Goal: Task Accomplishment & Management: Use online tool/utility

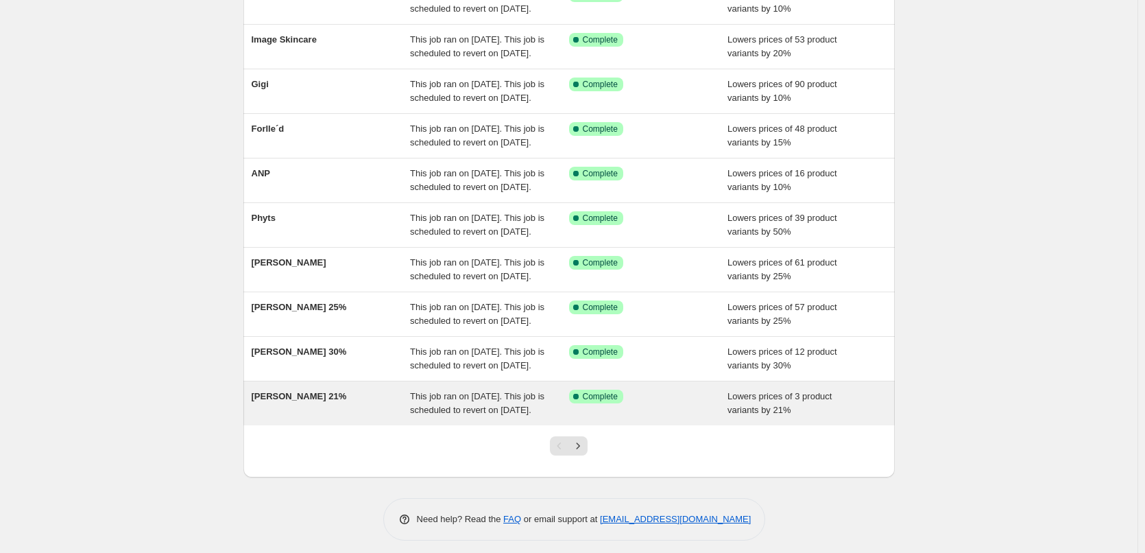
scroll to position [291, 0]
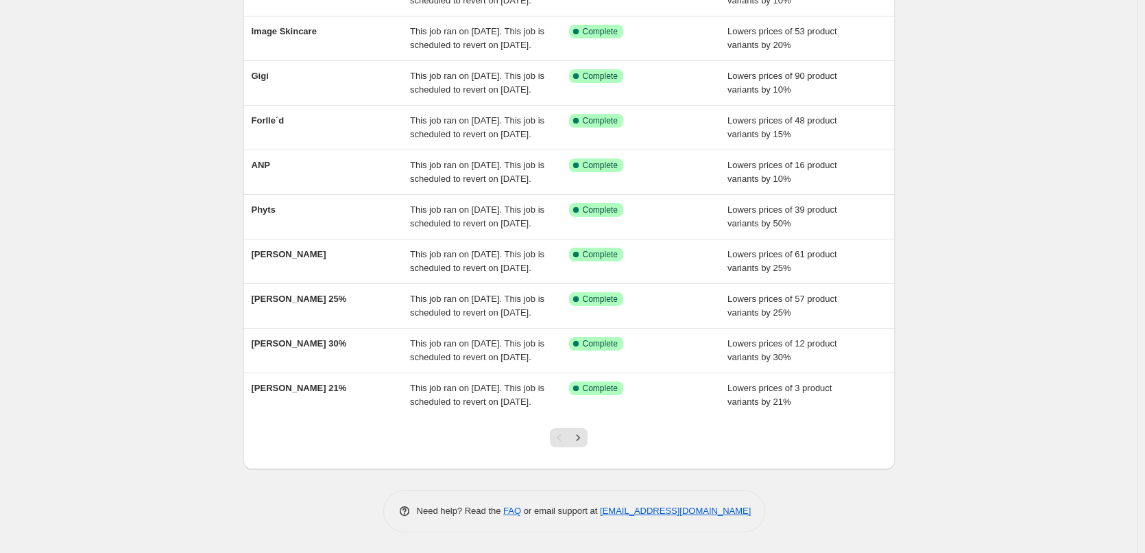
click at [593, 441] on div at bounding box center [569, 443] width 56 height 52
click at [588, 442] on button "Next" at bounding box center [578, 437] width 19 height 19
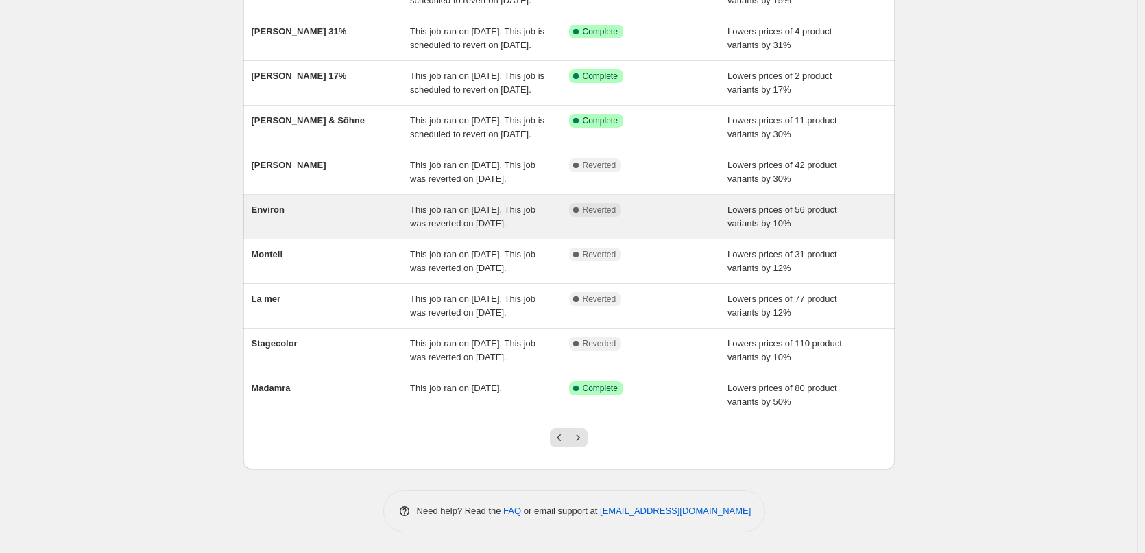
scroll to position [263, 0]
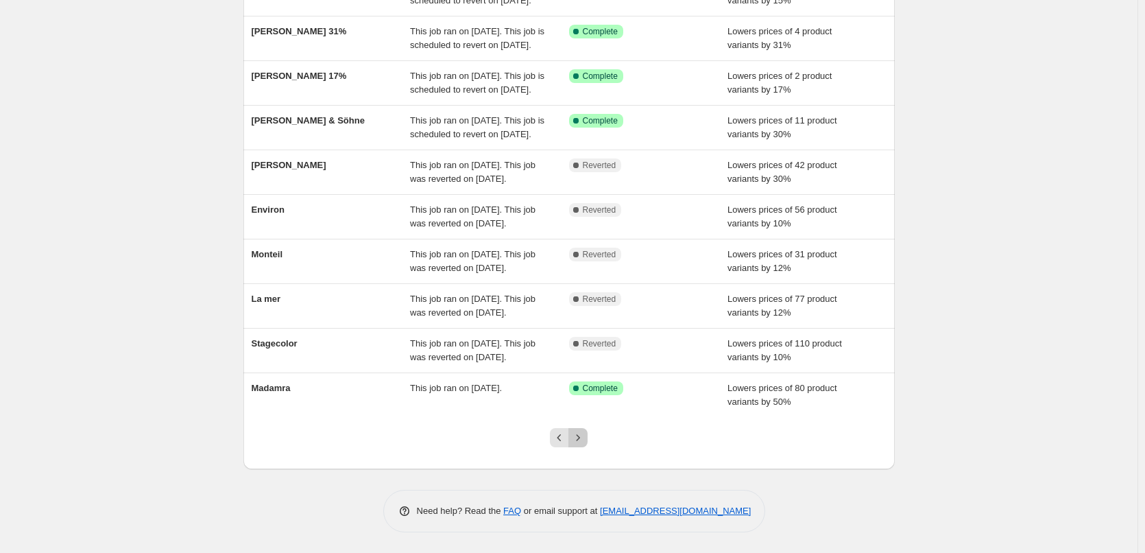
click at [579, 440] on icon "Next" at bounding box center [578, 438] width 14 height 14
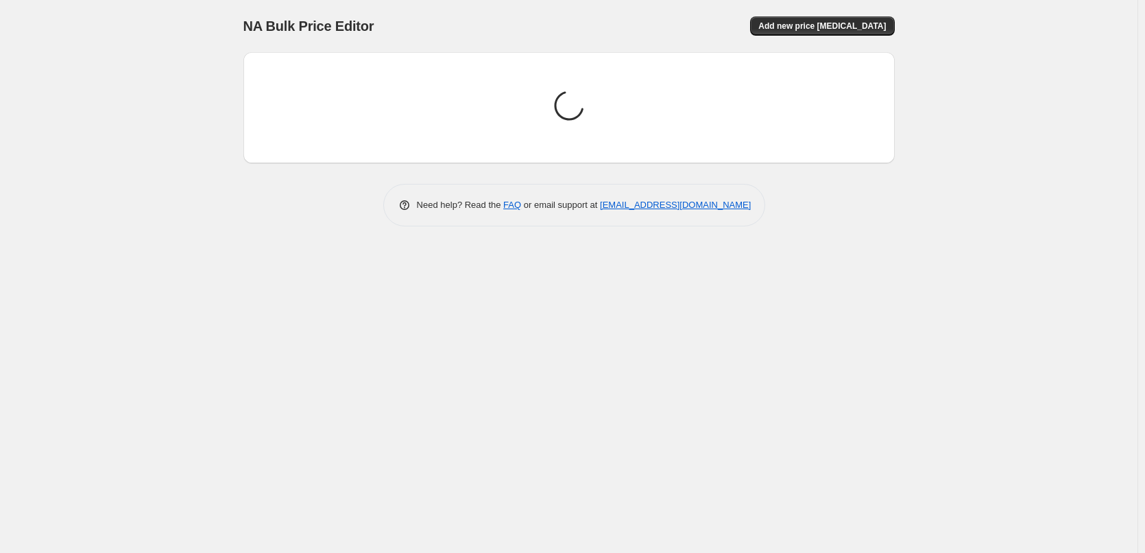
scroll to position [0, 0]
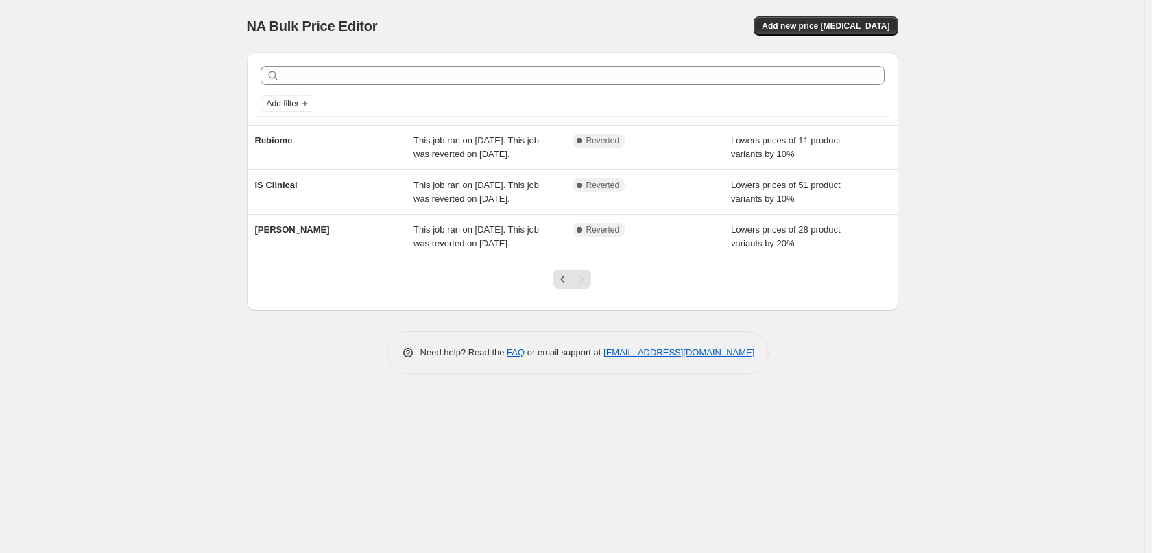
click at [558, 290] on div at bounding box center [573, 285] width 56 height 52
click at [558, 287] on button "Previous" at bounding box center [562, 279] width 19 height 19
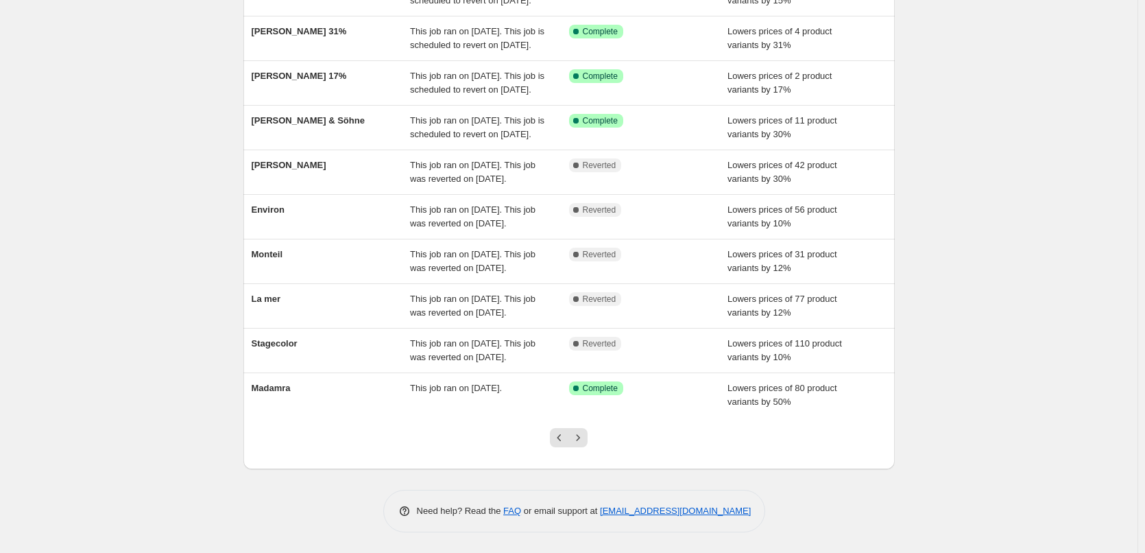
scroll to position [206, 0]
click at [562, 444] on icon "Previous" at bounding box center [560, 438] width 14 height 14
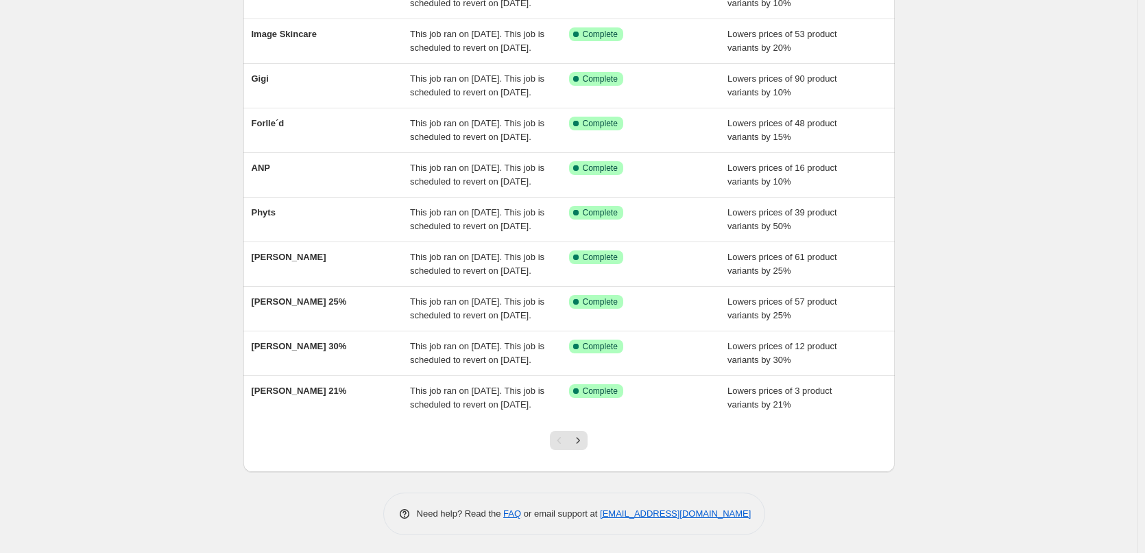
scroll to position [274, 0]
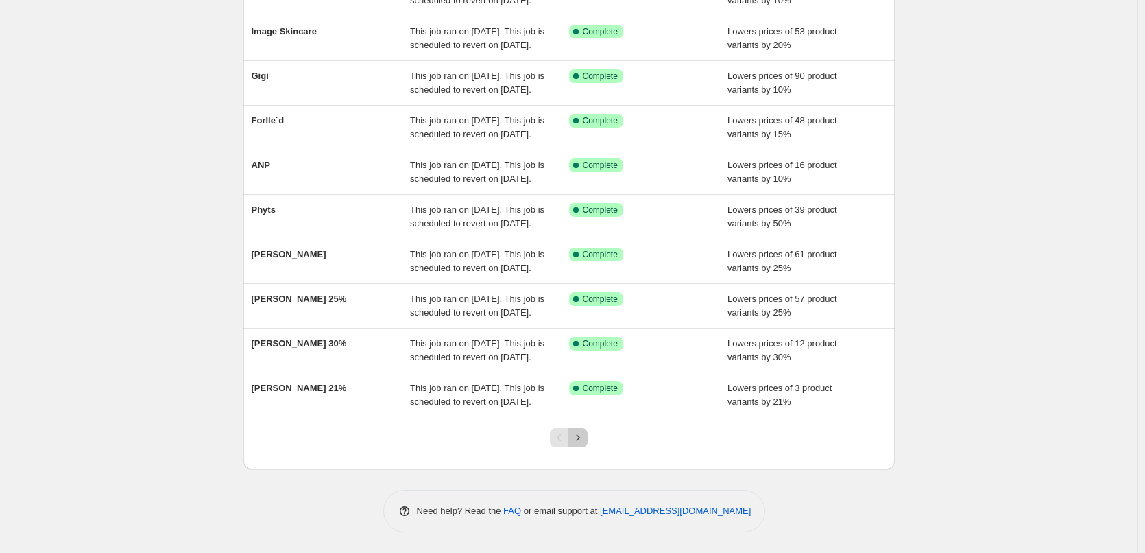
click at [583, 447] on button "Next" at bounding box center [578, 437] width 19 height 19
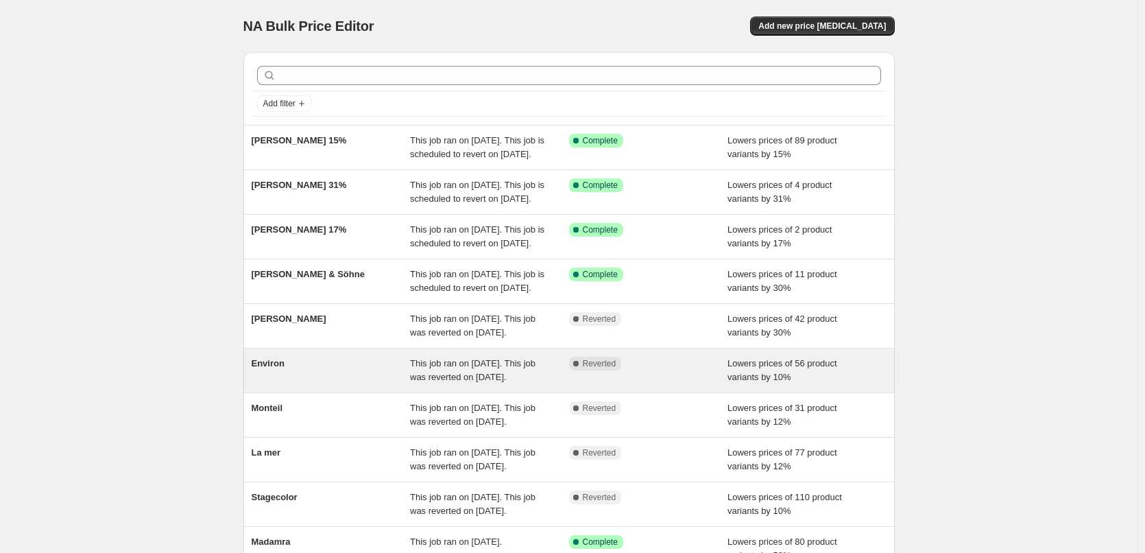
click at [269, 368] on span "Environ" at bounding box center [268, 363] width 33 height 10
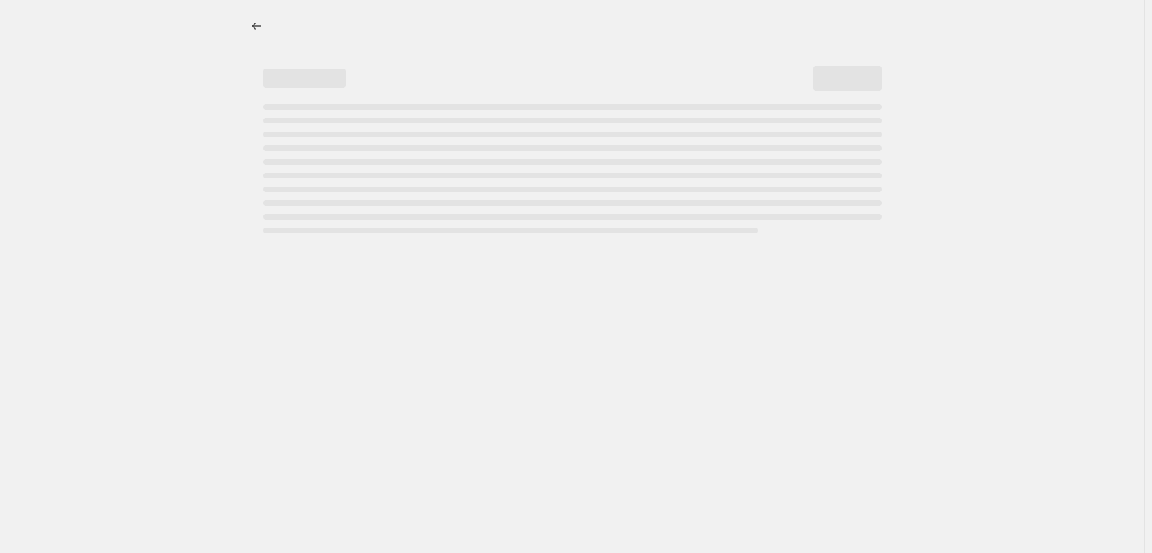
select select "percentage"
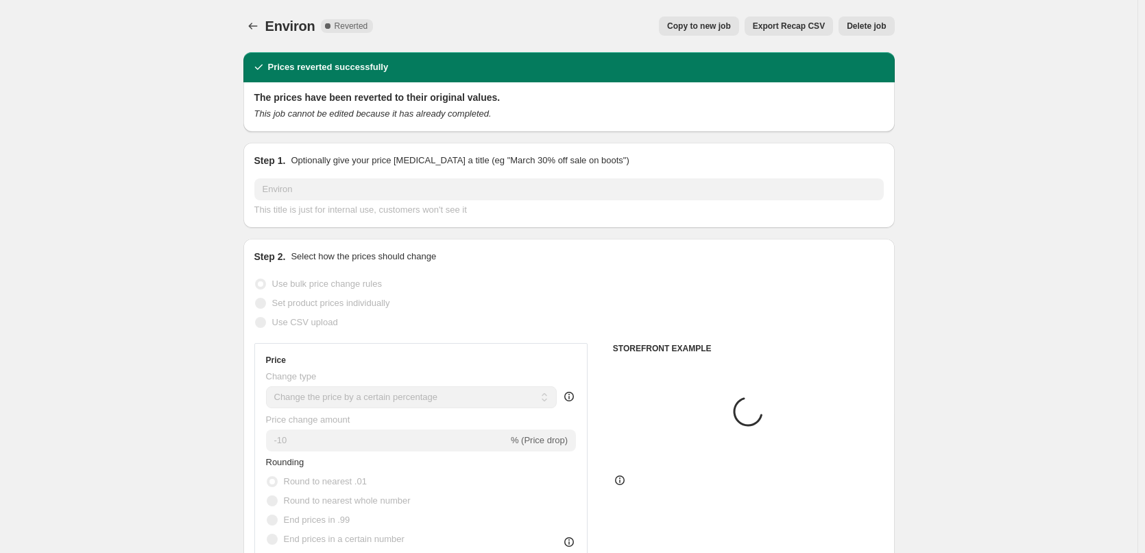
select select "vendor"
click at [877, 28] on span "Delete job" at bounding box center [866, 26] width 39 height 11
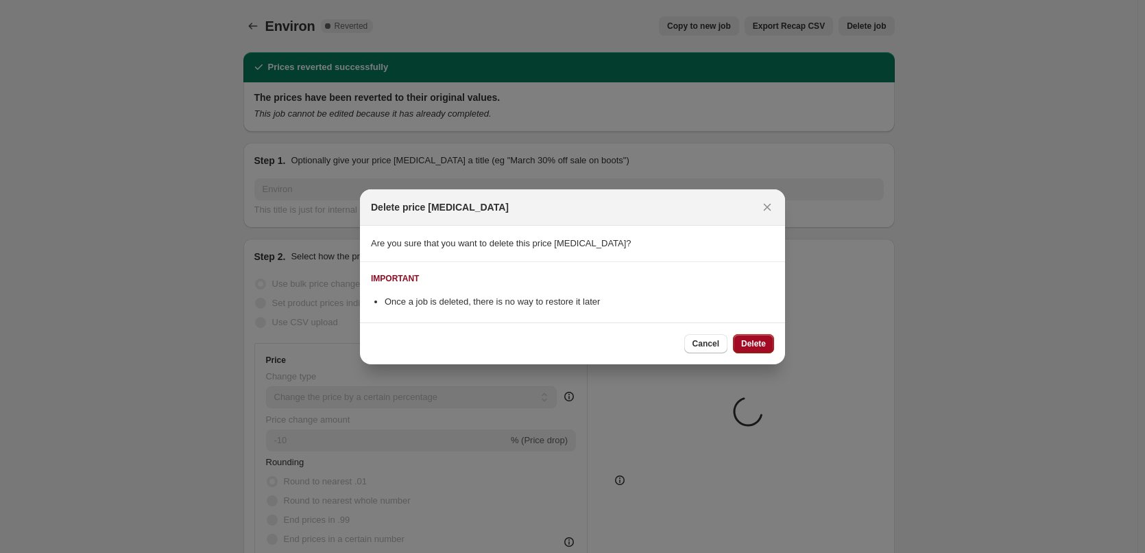
click at [756, 342] on span "Delete" at bounding box center [753, 343] width 25 height 11
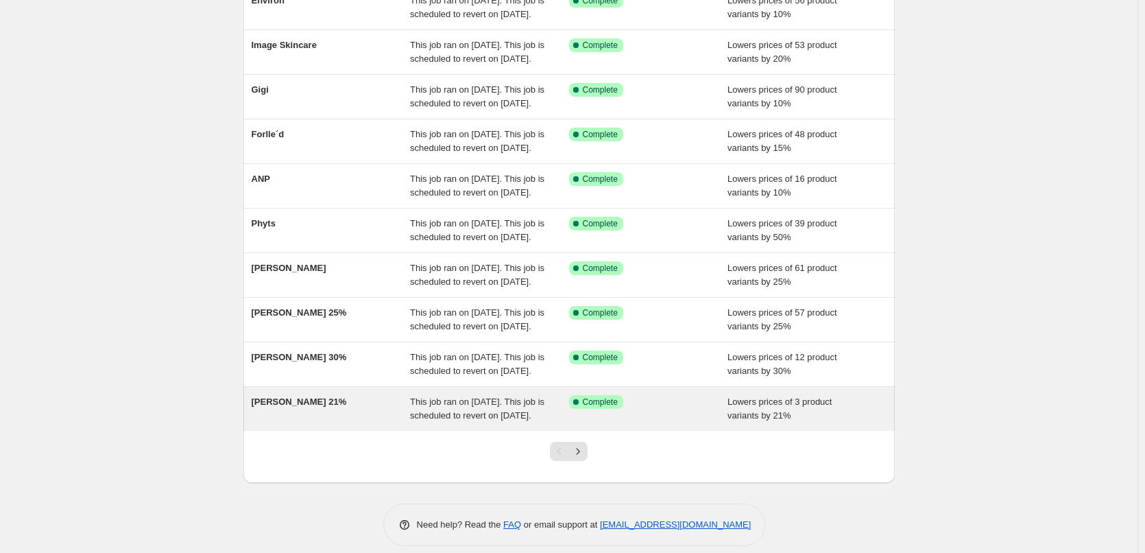
scroll to position [291, 0]
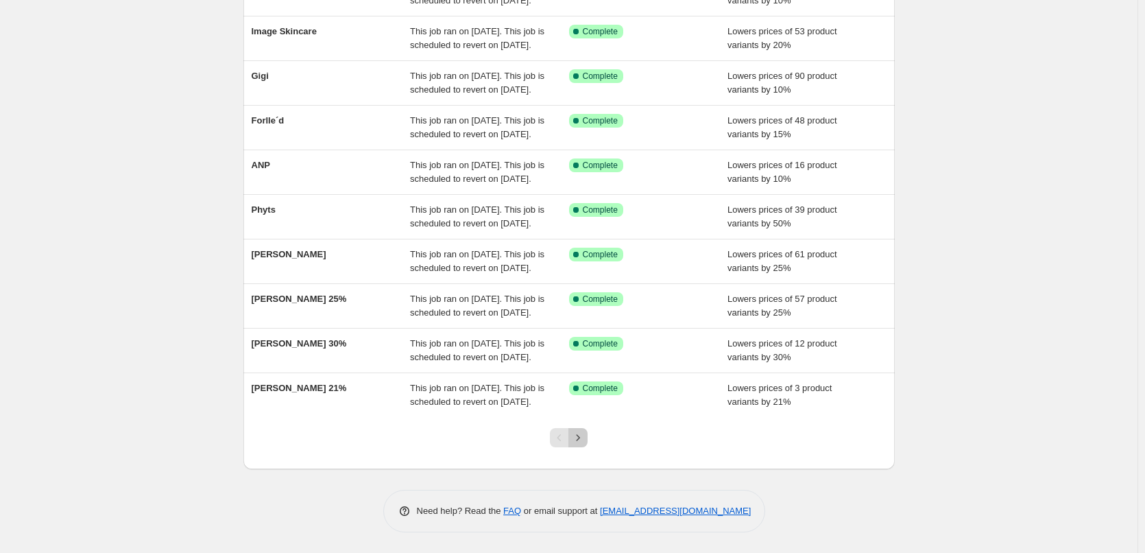
click at [585, 435] on icon "Next" at bounding box center [578, 438] width 14 height 14
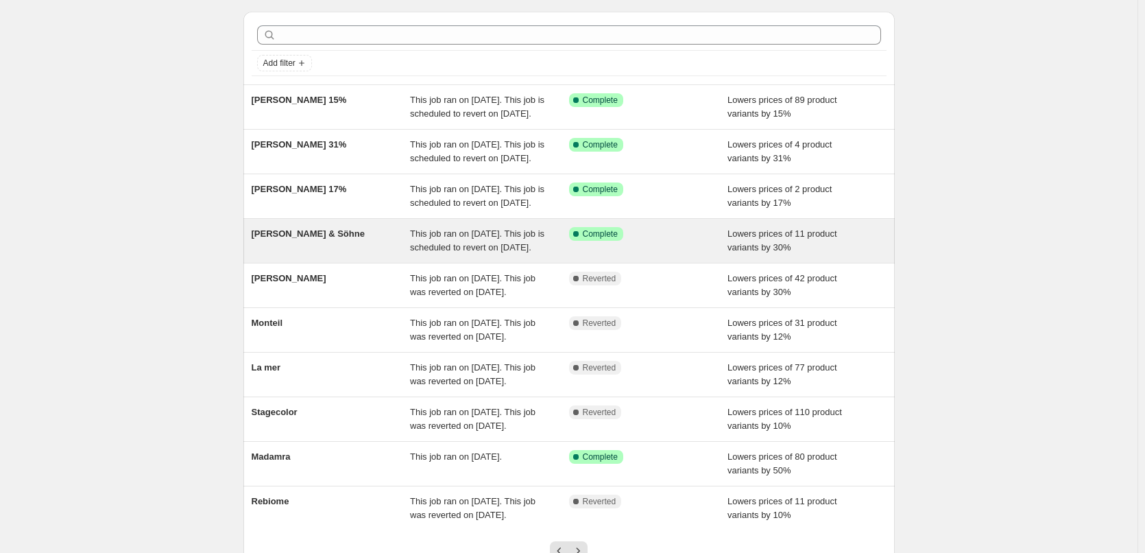
scroll to position [137, 0]
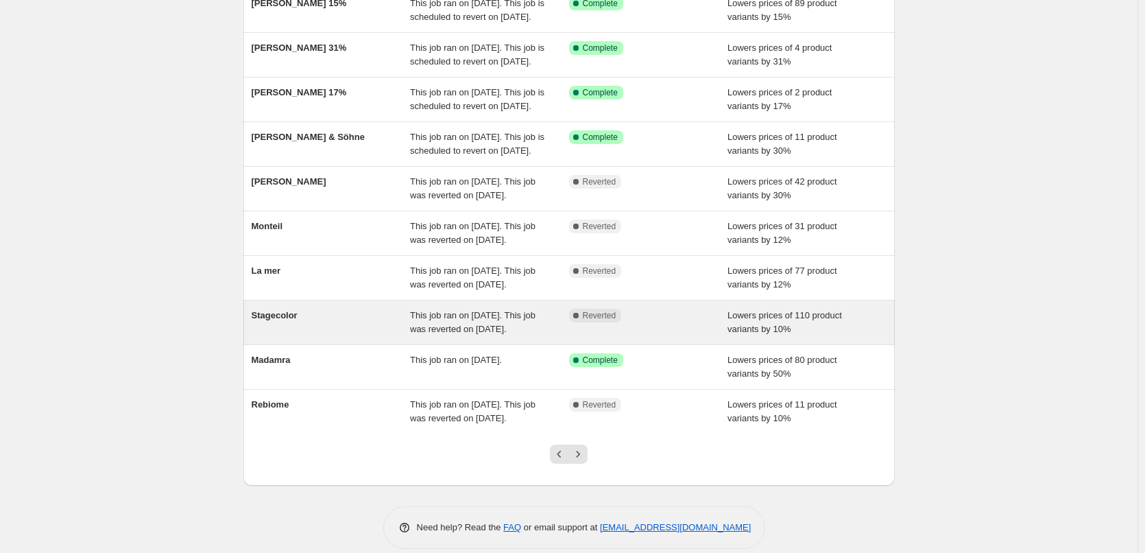
click at [284, 320] on span "Stagecolor" at bounding box center [275, 315] width 46 height 10
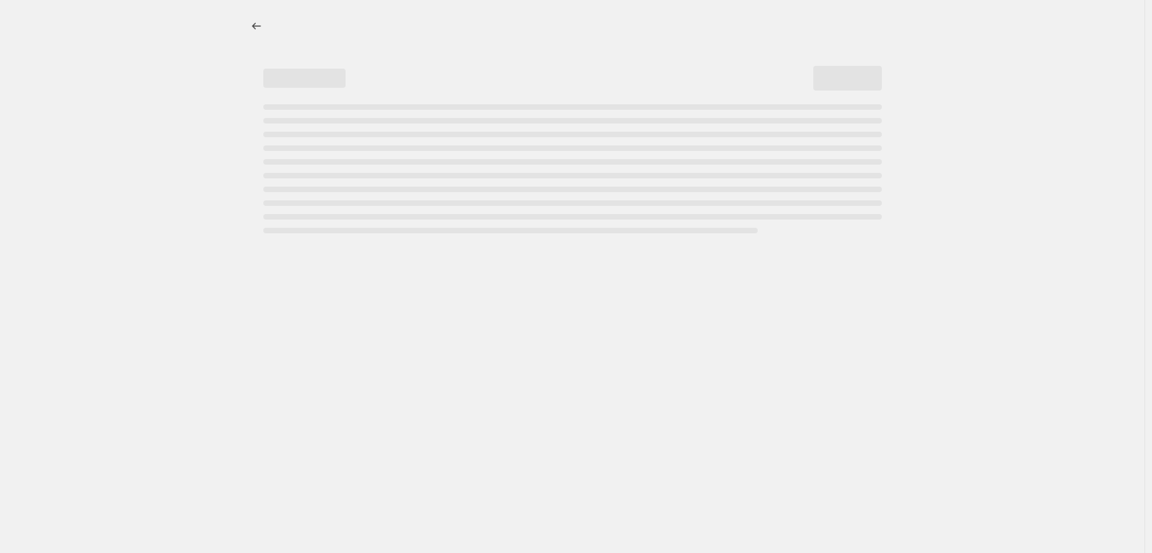
select select "percentage"
select select "vendor"
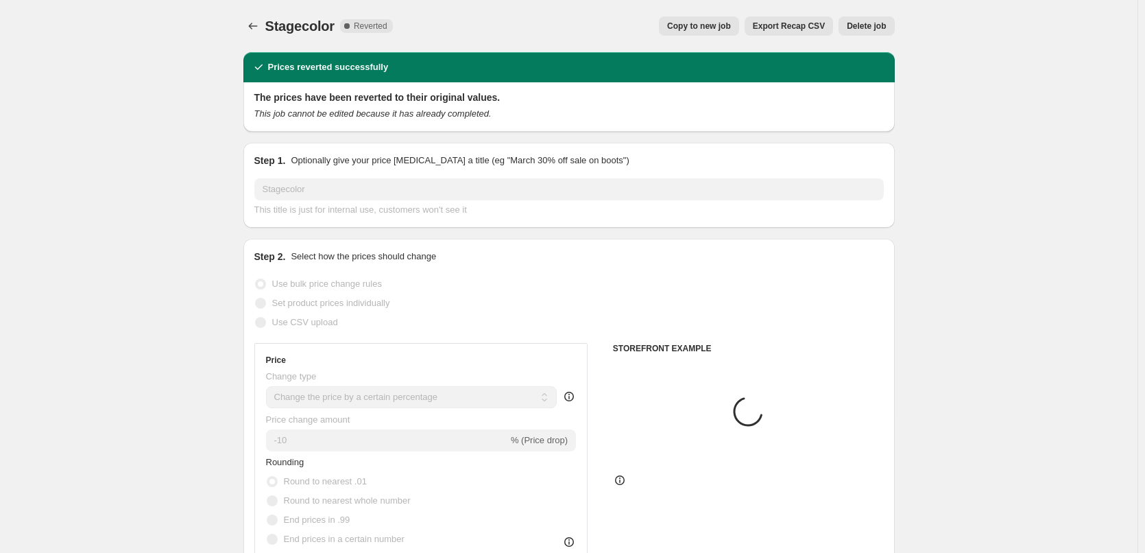
click at [739, 25] on button "Copy to new job" at bounding box center [699, 25] width 80 height 19
select select "percentage"
select select "vendor"
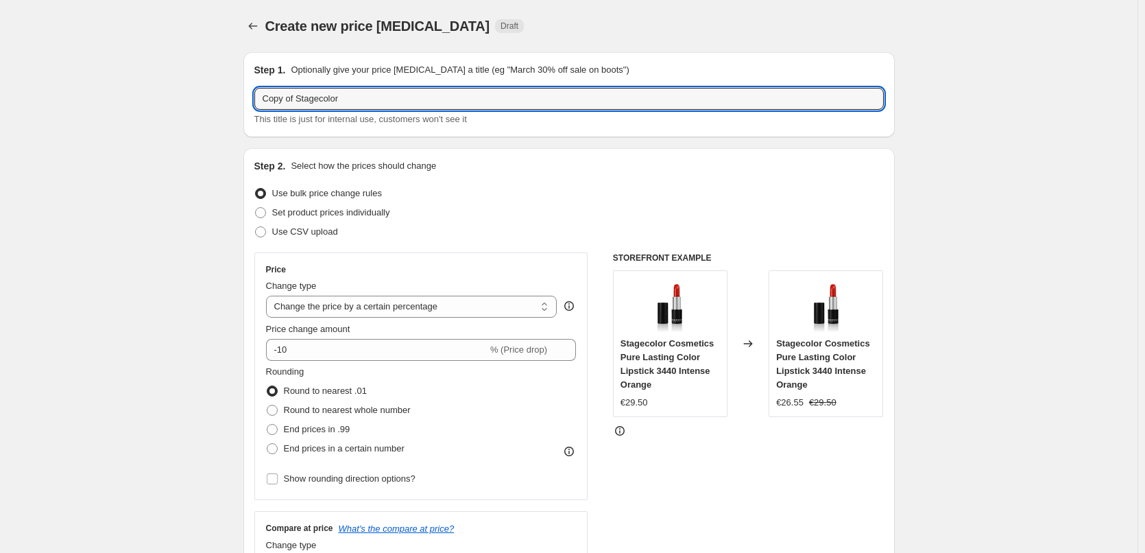
drag, startPoint x: 300, startPoint y: 99, endPoint x: 117, endPoint y: 115, distance: 183.1
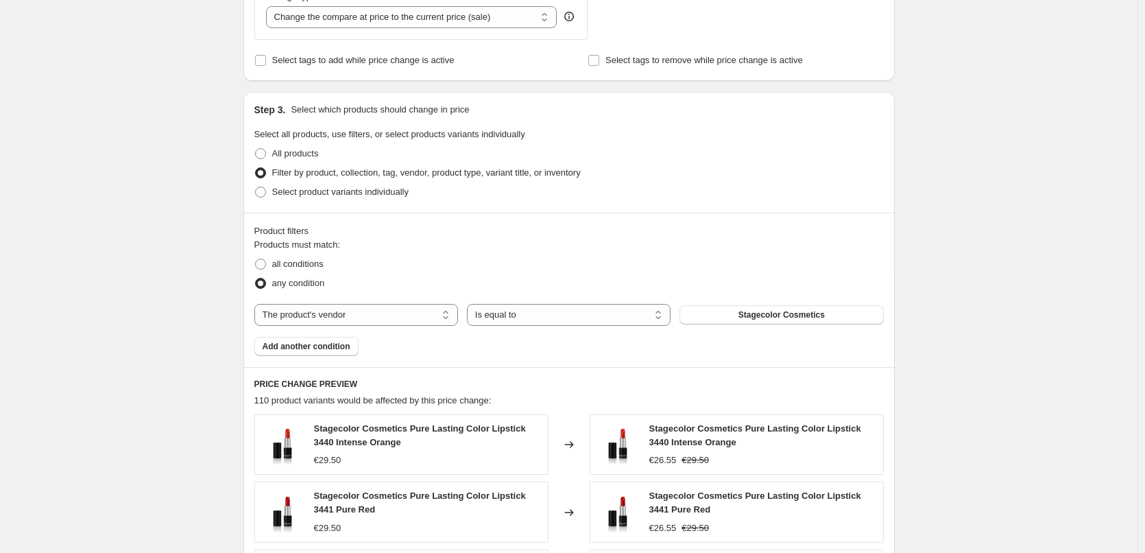
scroll to position [995, 0]
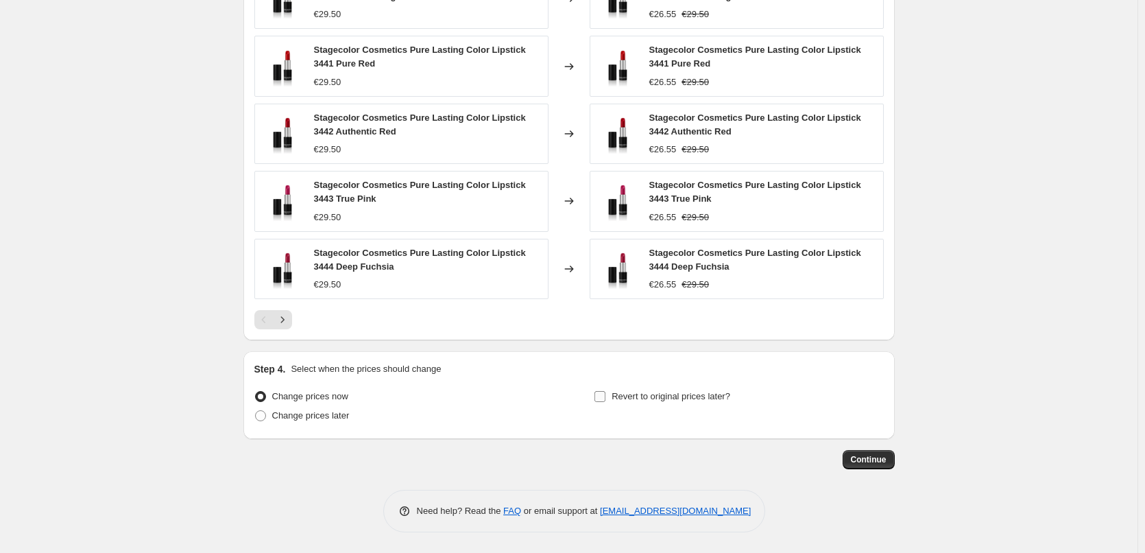
type input "Stagecolor"
click at [604, 392] on input "Revert to original prices later?" at bounding box center [600, 396] width 11 height 11
checkbox input "true"
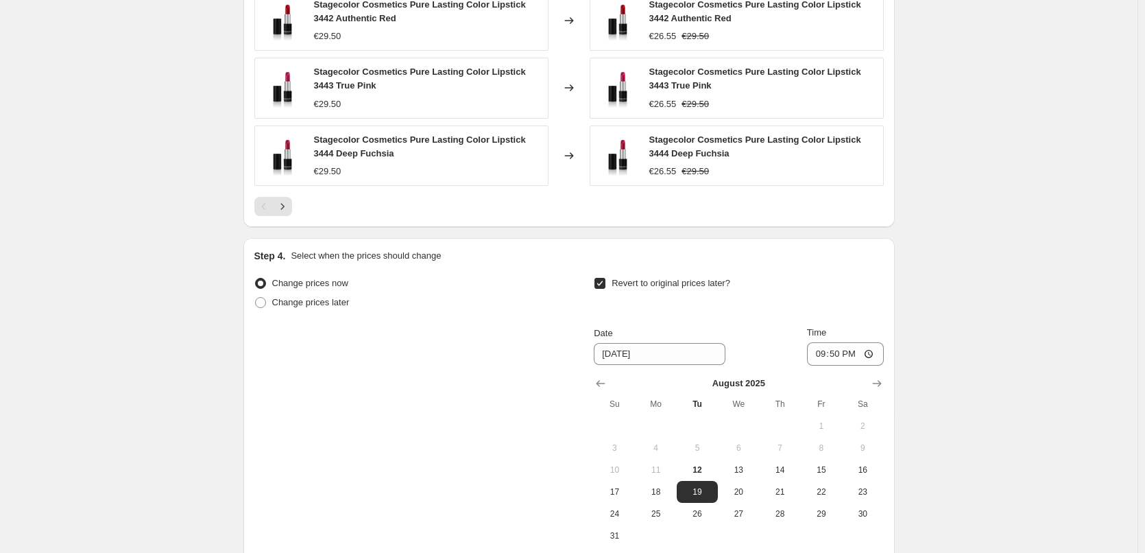
scroll to position [1252, 0]
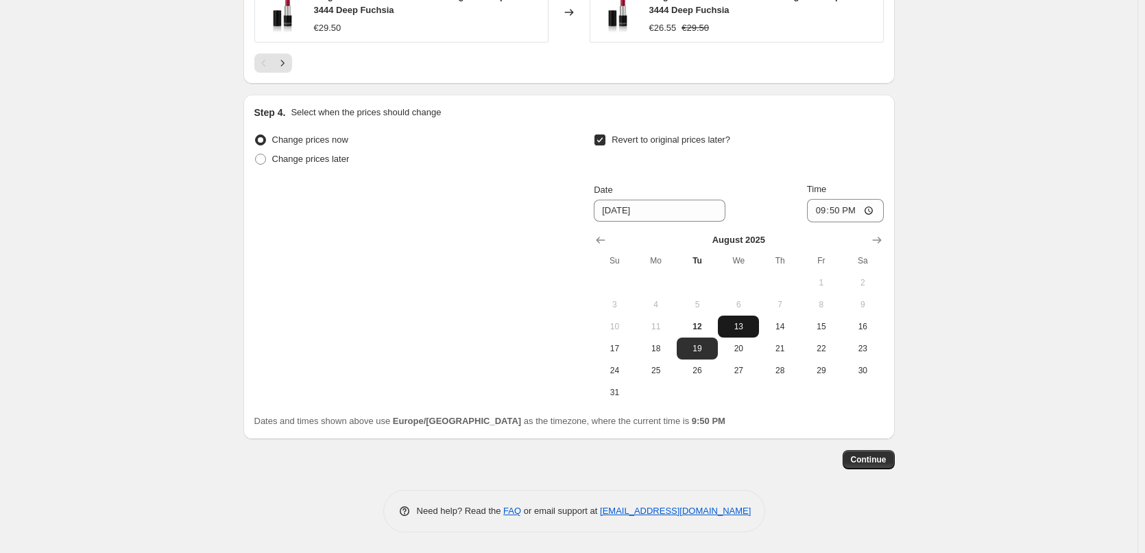
click at [750, 324] on span "13" at bounding box center [739, 326] width 30 height 11
type input "[DATE]"
click at [821, 205] on input "15:50" at bounding box center [845, 210] width 77 height 23
type input "03:00"
click at [869, 452] on button "Continue" at bounding box center [869, 459] width 52 height 19
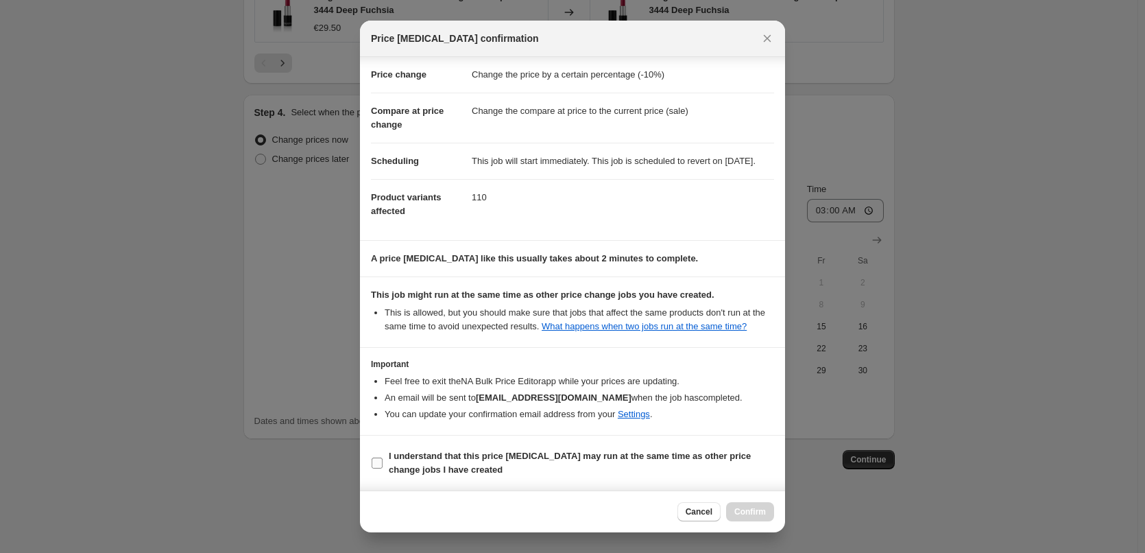
scroll to position [38, 0]
click at [433, 459] on b "I understand that this price [MEDICAL_DATA] may run at the same time as other p…" at bounding box center [570, 463] width 362 height 24
click at [383, 459] on input "I understand that this price [MEDICAL_DATA] may run at the same time as other p…" at bounding box center [377, 462] width 11 height 11
checkbox input "true"
click at [765, 511] on span "Confirm" at bounding box center [750, 511] width 32 height 11
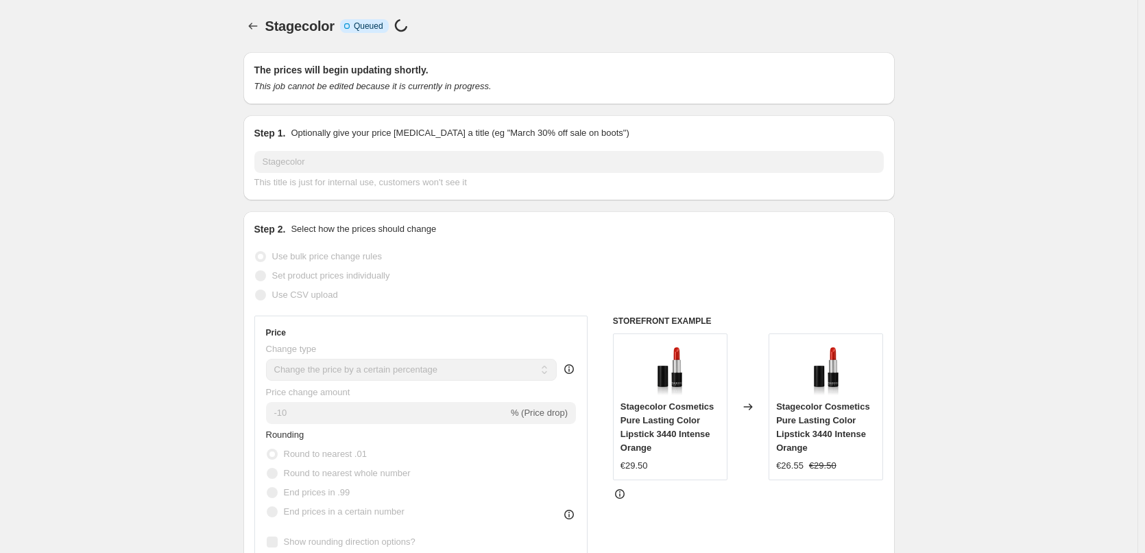
click at [270, 30] on span "Stagecolor" at bounding box center [299, 26] width 69 height 15
click at [265, 29] on div at bounding box center [254, 25] width 22 height 19
click at [260, 29] on icon "Price change jobs" at bounding box center [253, 26] width 14 height 14
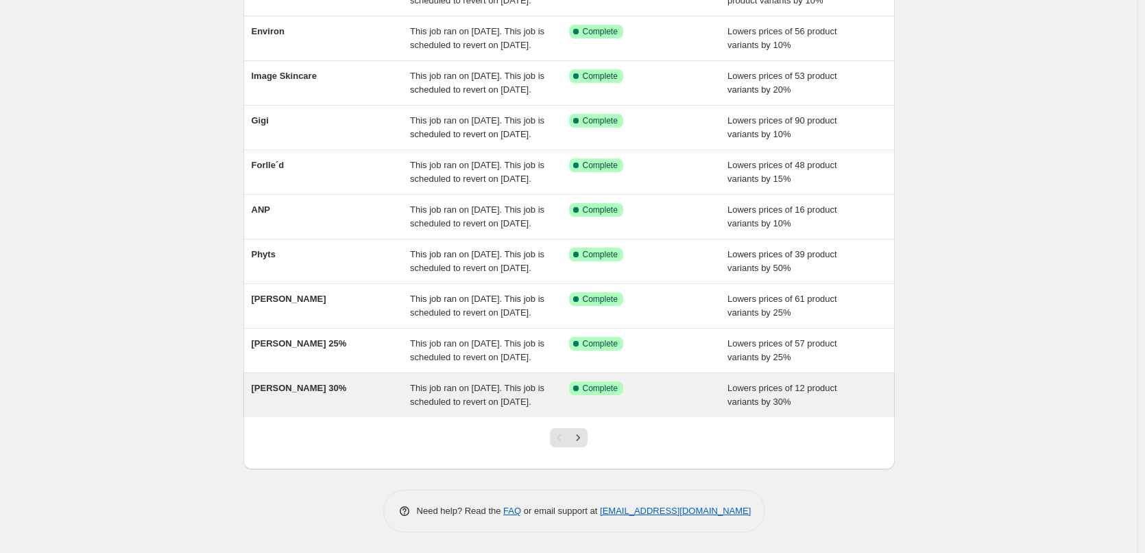
scroll to position [291, 0]
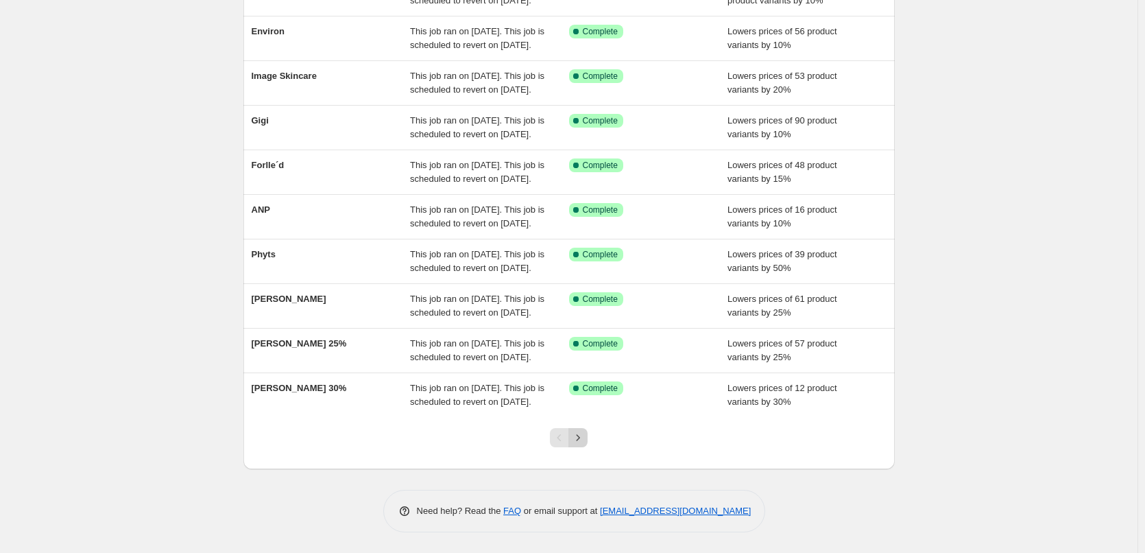
click at [582, 438] on icon "Next" at bounding box center [578, 438] width 14 height 14
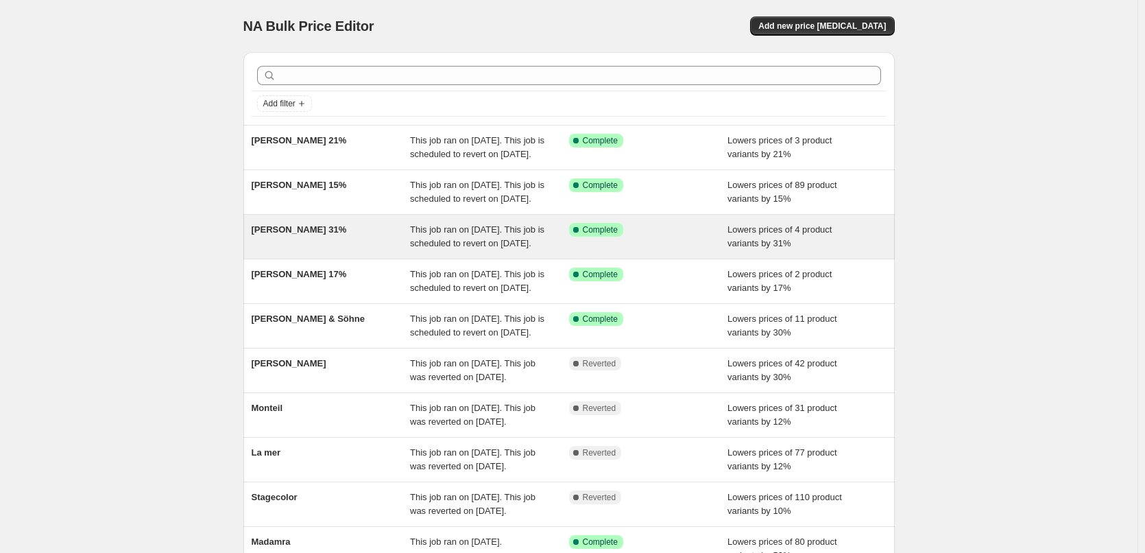
scroll to position [263, 0]
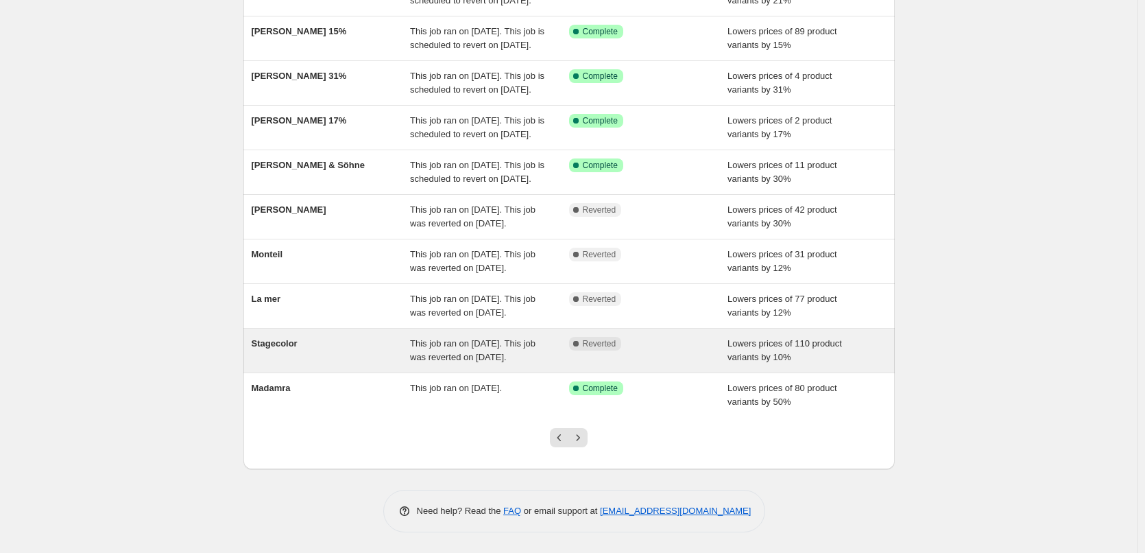
click at [283, 339] on span "Stagecolor" at bounding box center [275, 343] width 46 height 10
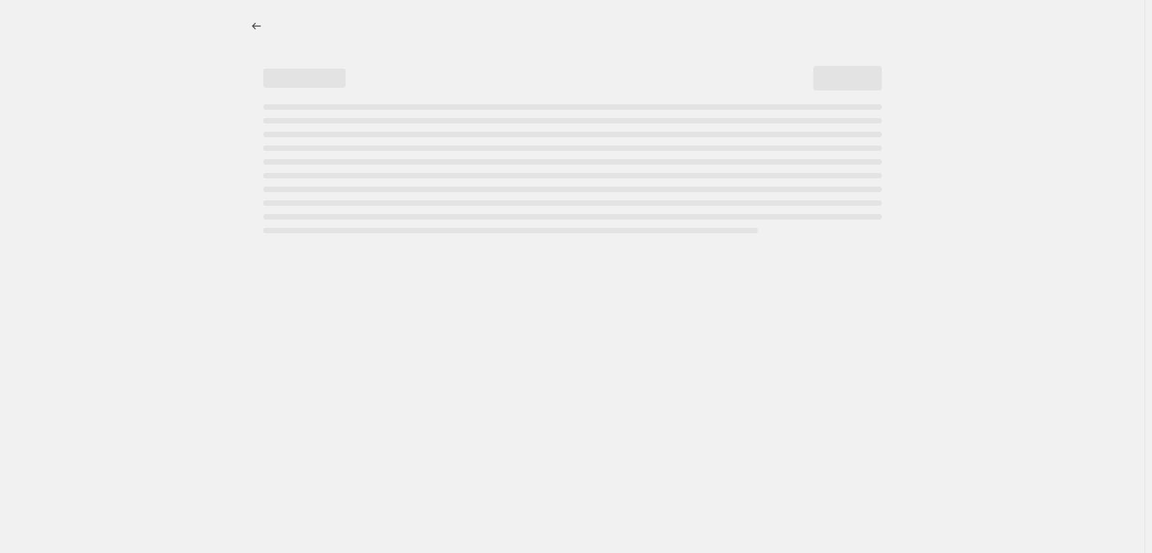
select select "percentage"
select select "vendor"
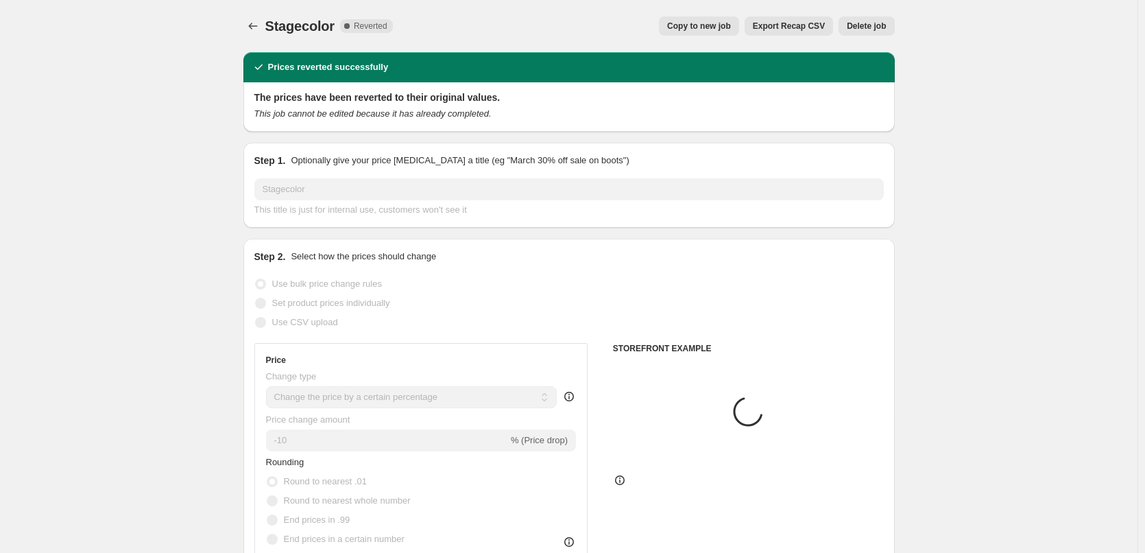
click at [879, 19] on button "Delete job" at bounding box center [867, 25] width 56 height 19
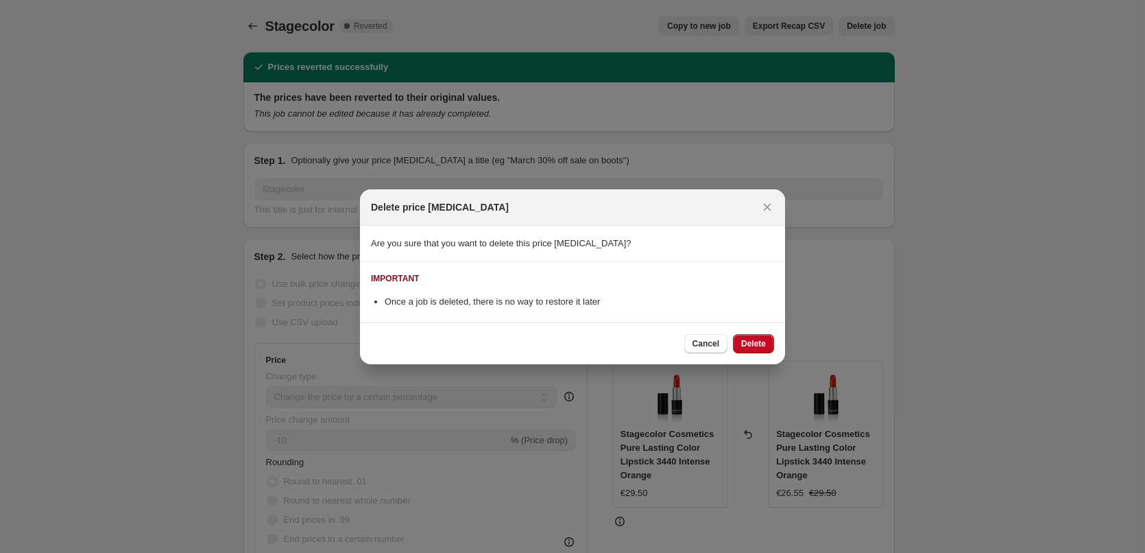
click at [756, 333] on div "Cancel Delete" at bounding box center [572, 343] width 425 height 42
click at [757, 342] on span "Delete" at bounding box center [753, 343] width 25 height 11
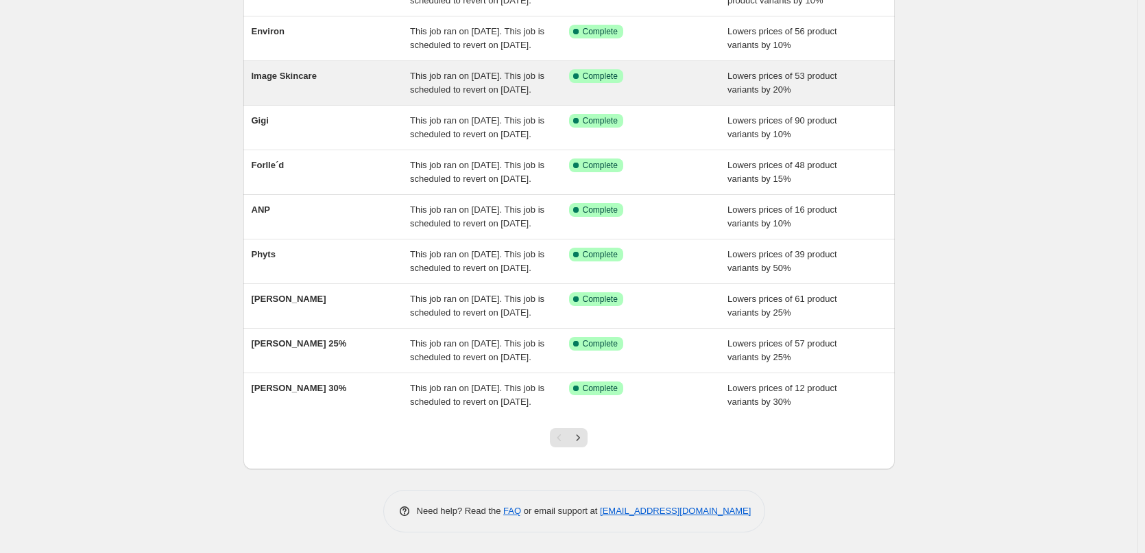
scroll to position [291, 0]
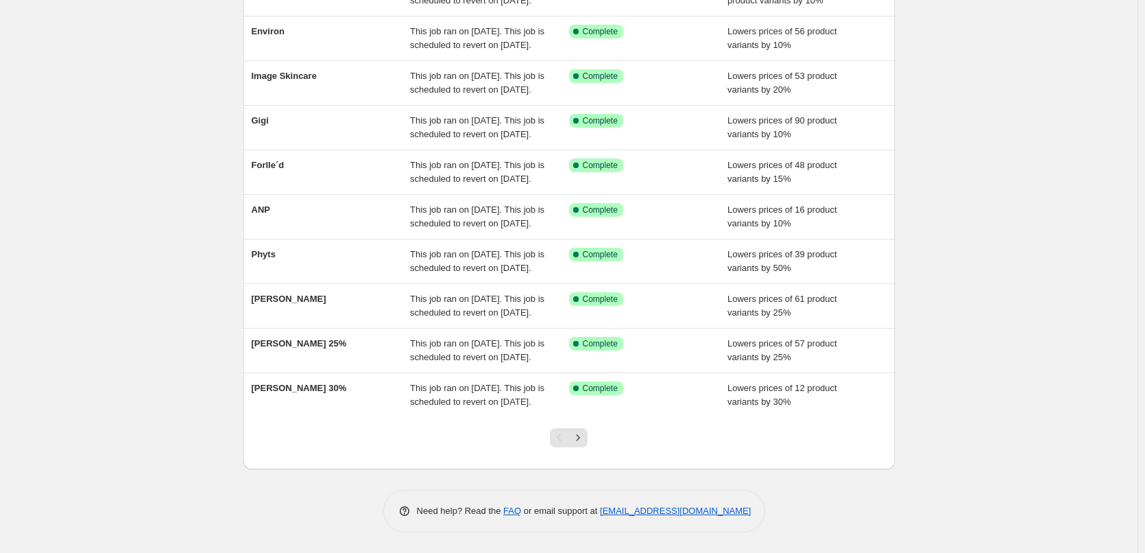
click at [592, 436] on div at bounding box center [569, 443] width 56 height 52
click at [585, 436] on icon "Next" at bounding box center [578, 438] width 14 height 14
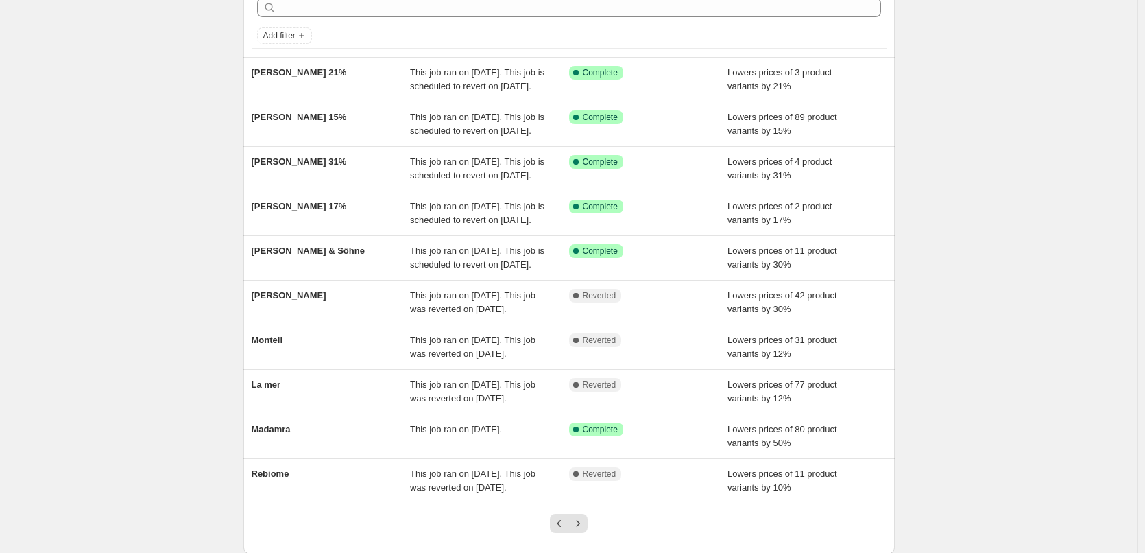
scroll to position [206, 0]
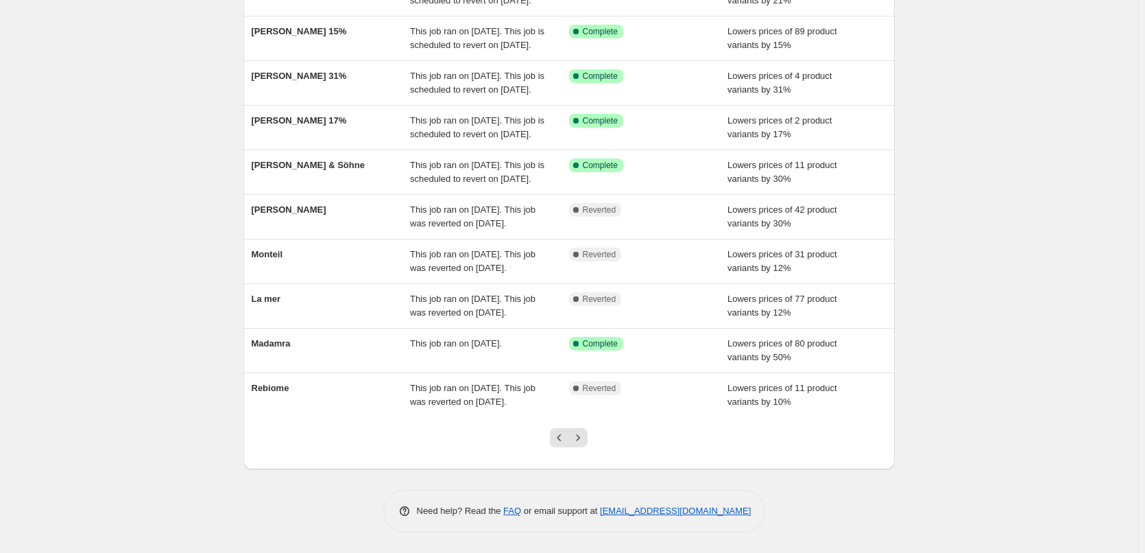
click at [574, 469] on div at bounding box center [569, 443] width 56 height 52
click at [580, 444] on icon "Next" at bounding box center [578, 438] width 14 height 14
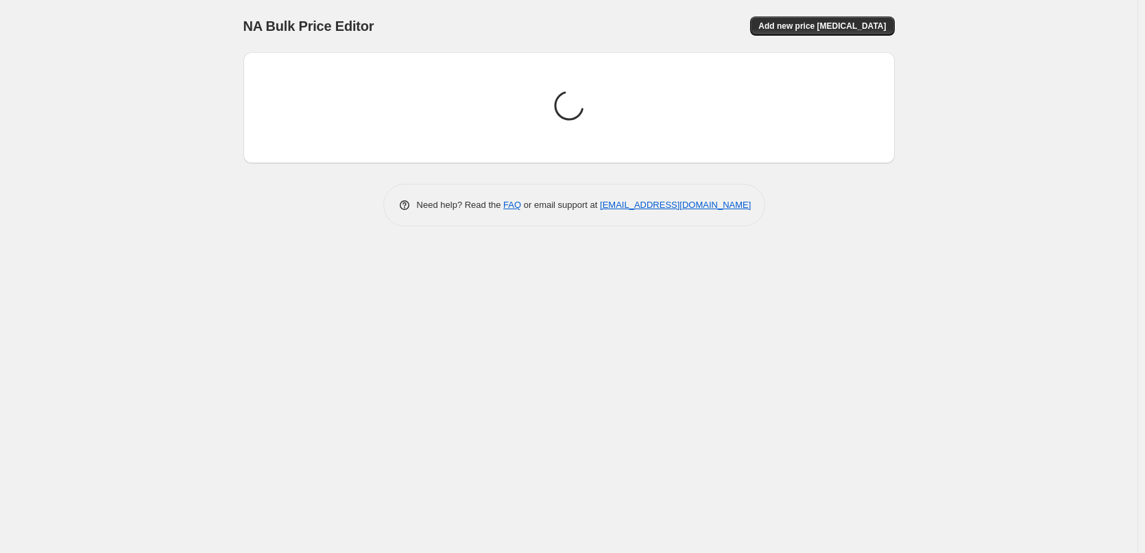
scroll to position [0, 0]
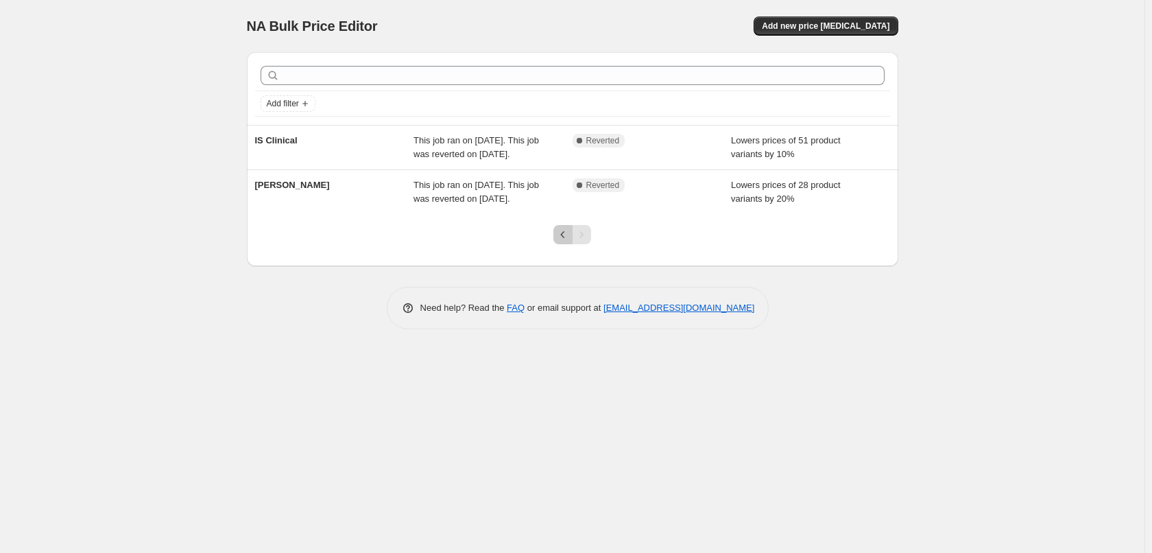
click at [560, 237] on icon "Previous" at bounding box center [563, 235] width 14 height 14
